Goal: Task Accomplishment & Management: Manage account settings

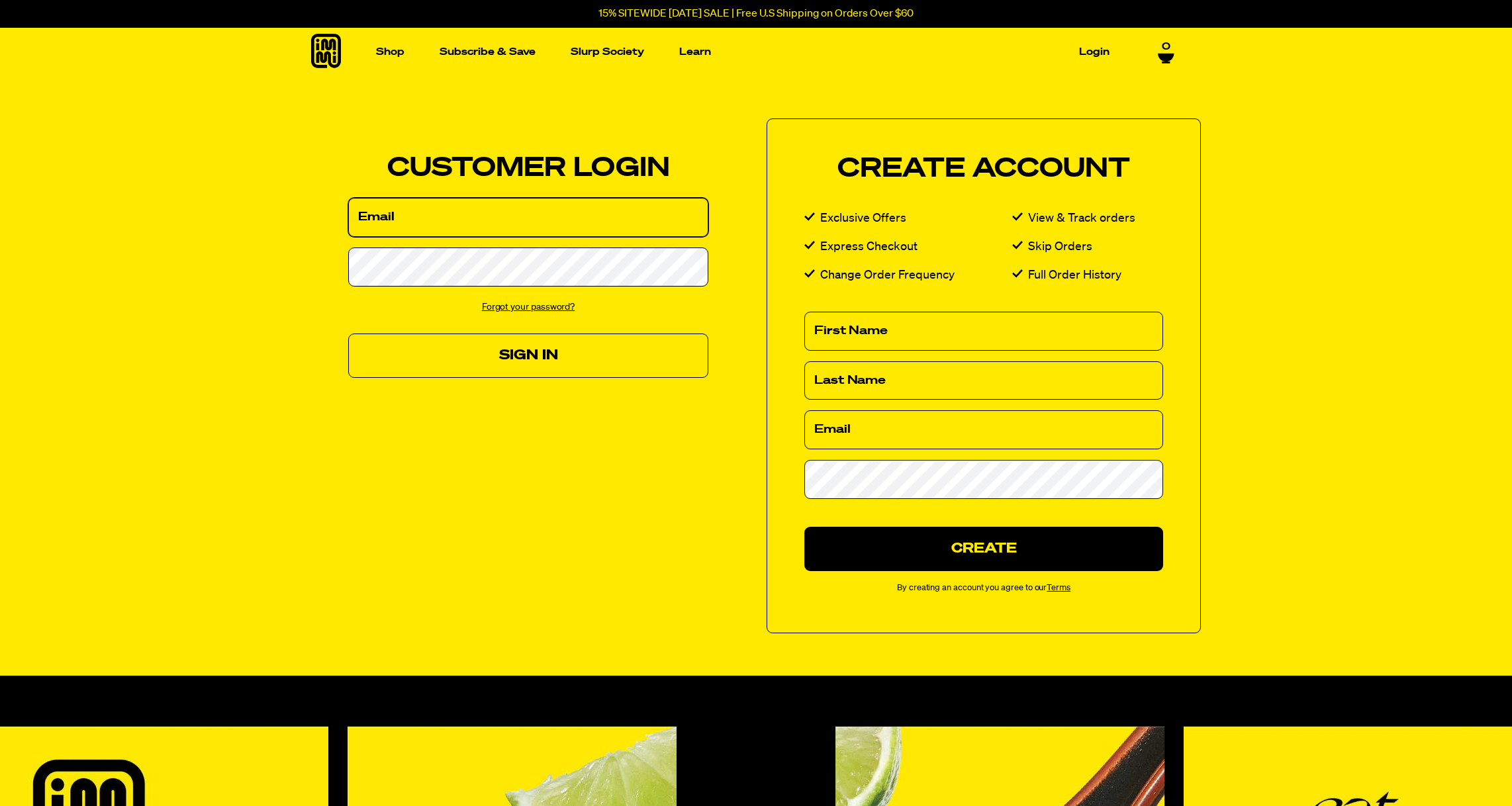
type input "andygunthardt@gmail.com"
click at [526, 362] on button "Sign In" at bounding box center [528, 356] width 360 height 44
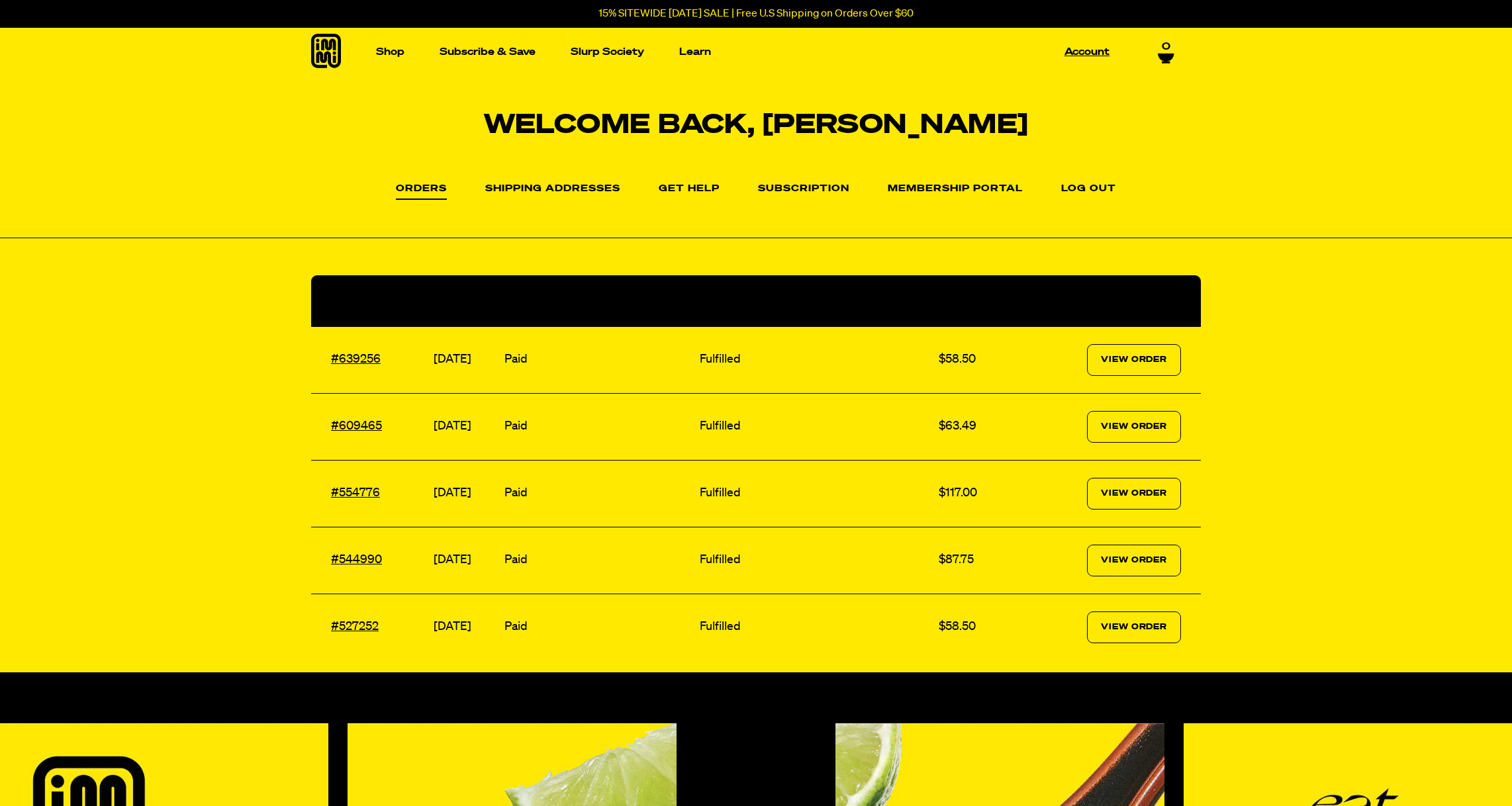
click at [1090, 51] on link "Account" at bounding box center [1087, 52] width 55 height 21
click at [788, 186] on link "Subscription" at bounding box center [804, 192] width 92 height 16
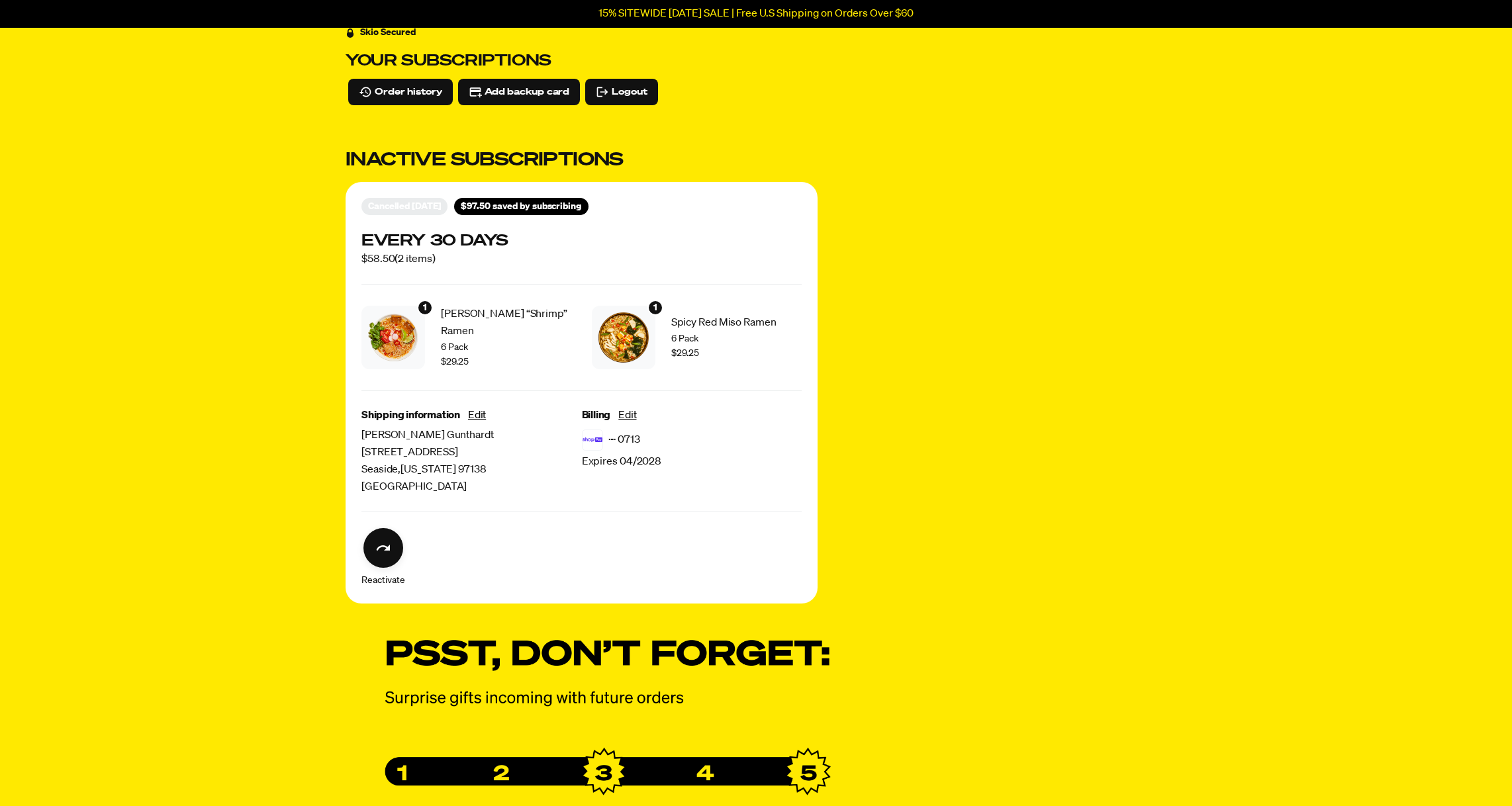
scroll to position [100, 0]
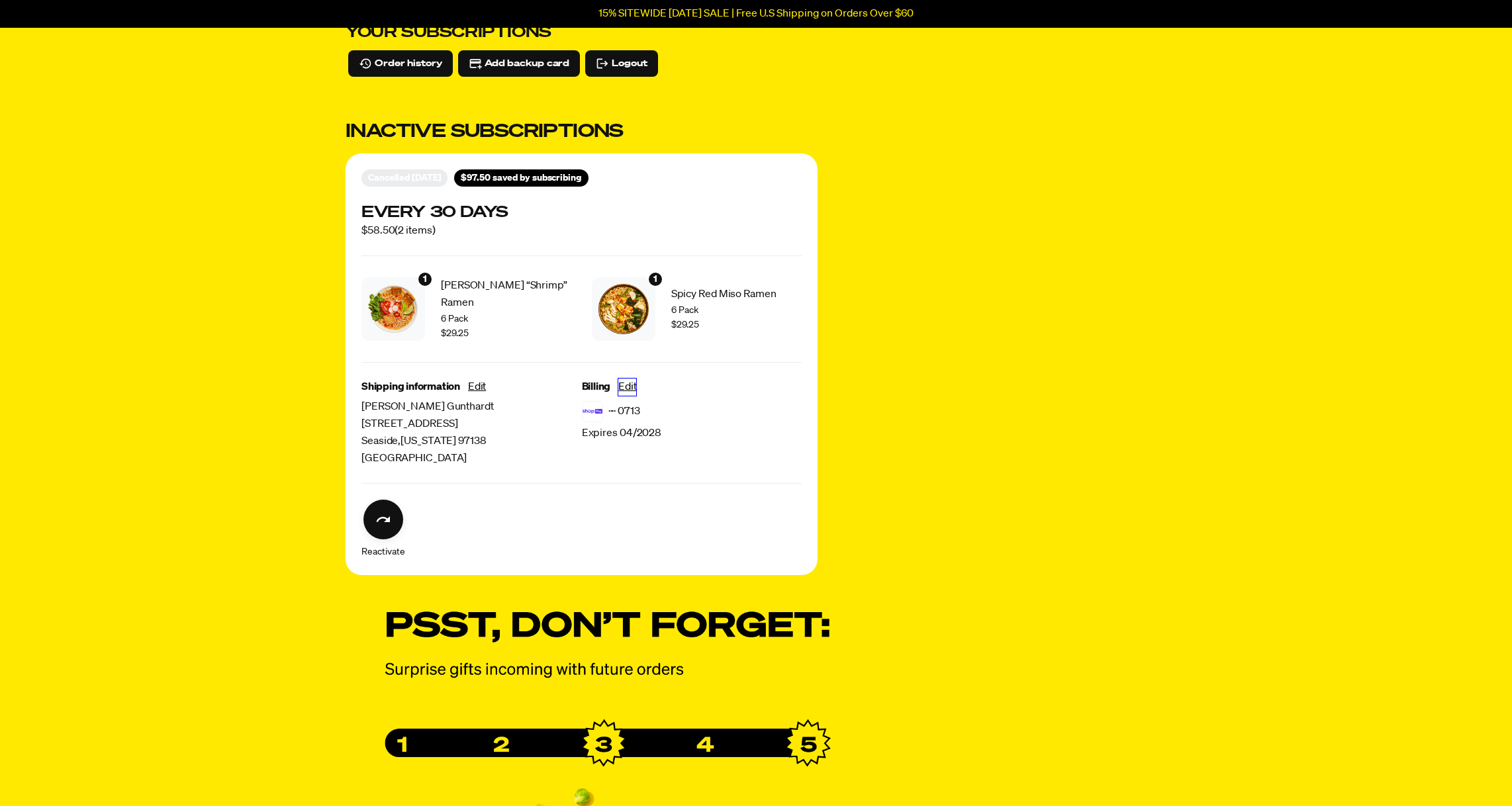
click at [632, 390] on button "Edit" at bounding box center [627, 388] width 18 height 17
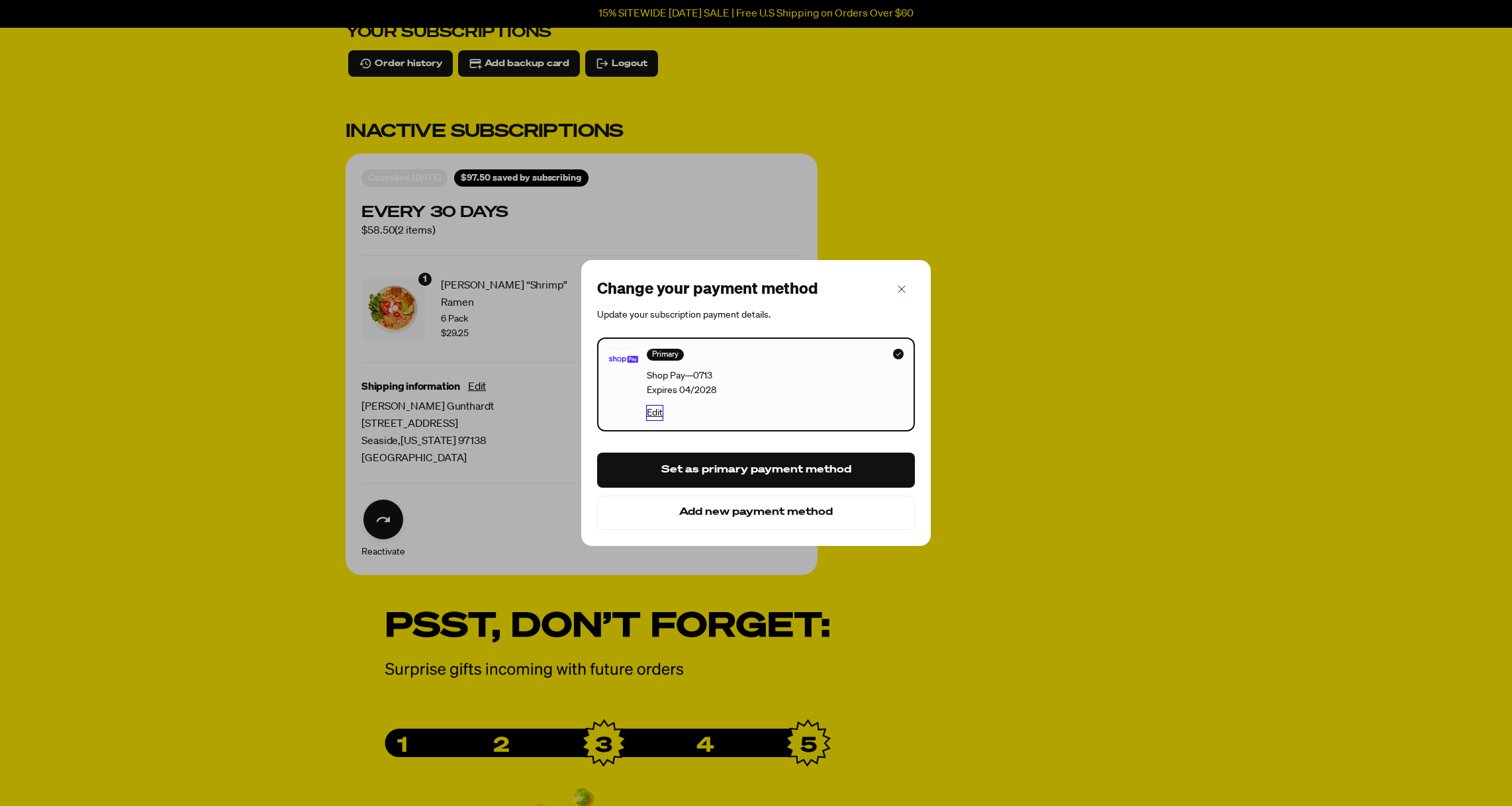
click at [655, 410] on button "Edit" at bounding box center [655, 413] width 16 height 14
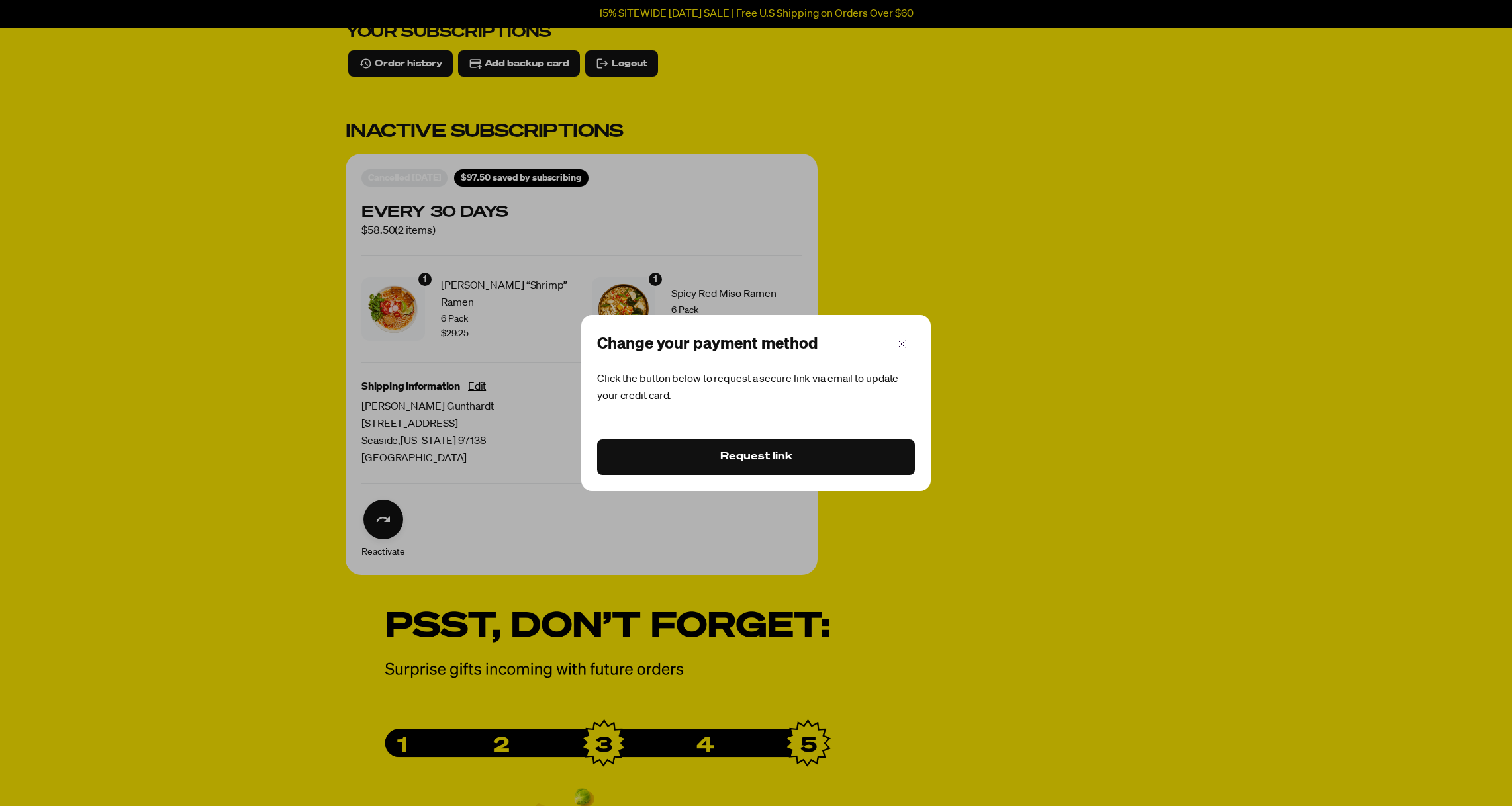
click at [858, 455] on button "Request link" at bounding box center [756, 457] width 318 height 36
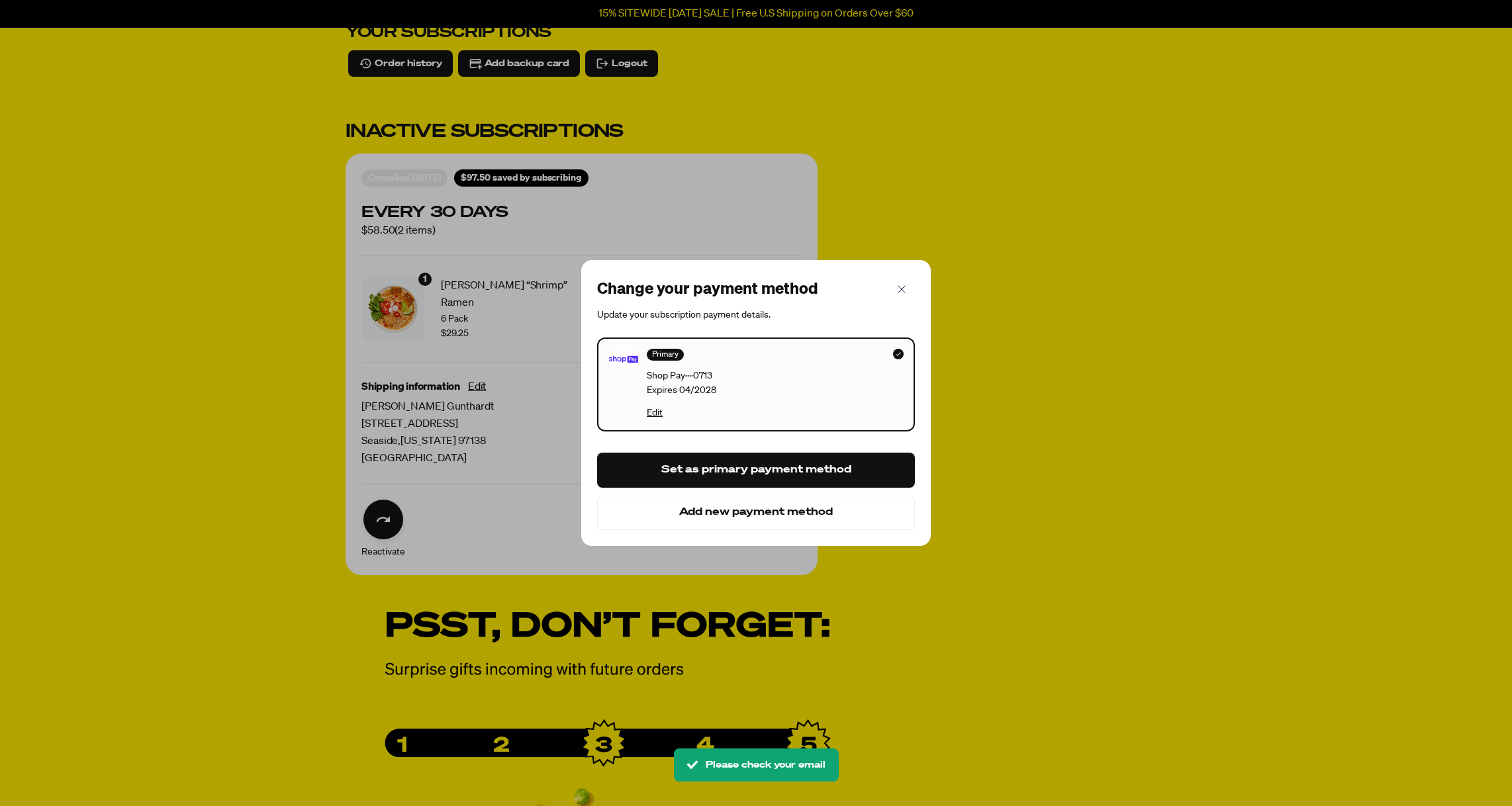
drag, startPoint x: 901, startPoint y: 287, endPoint x: 421, endPoint y: 125, distance: 506.6
click at [901, 287] on icon "button" at bounding box center [902, 289] width 16 height 16
